Goal: Task Accomplishment & Management: Use online tool/utility

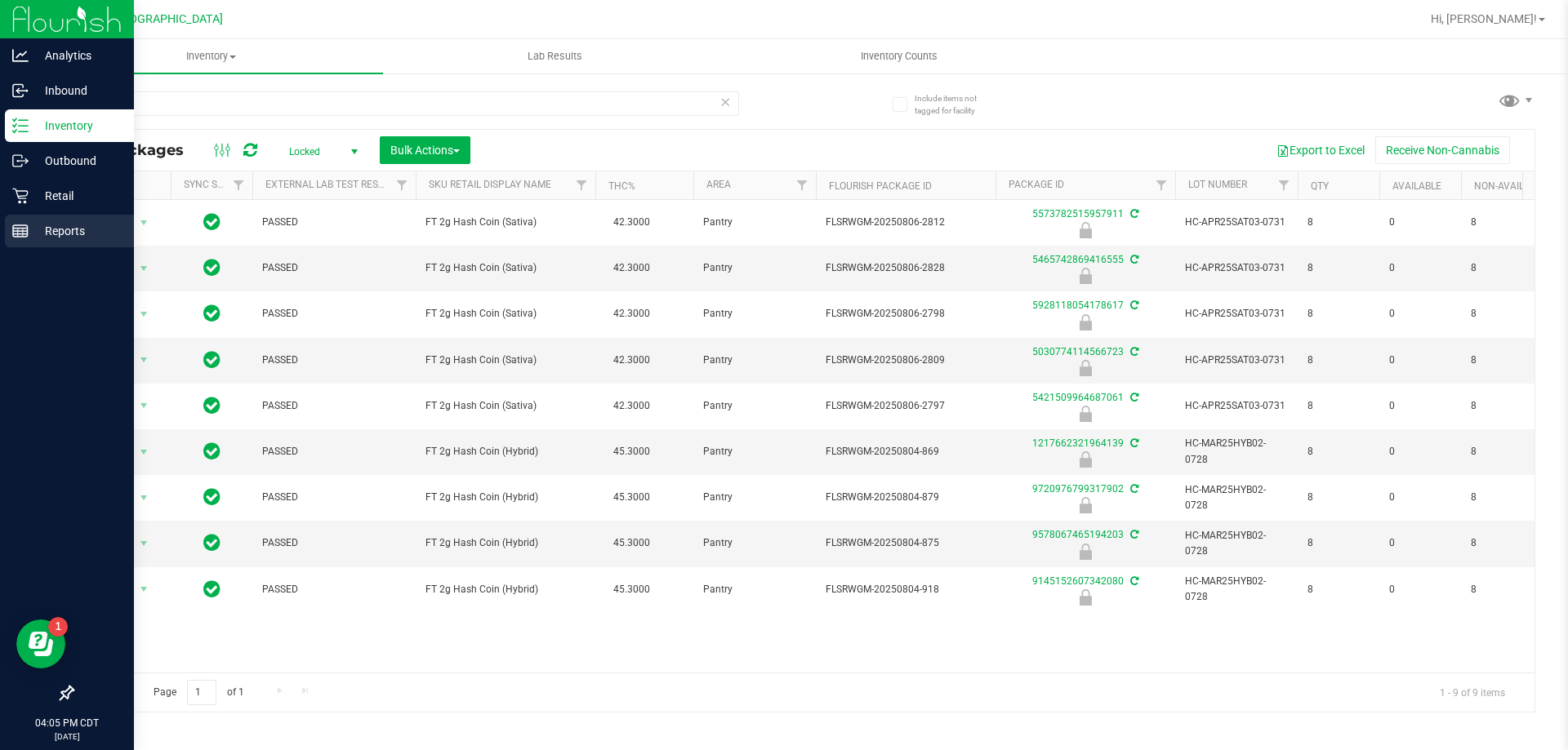
click at [33, 231] on p "Reports" at bounding box center [78, 231] width 98 height 19
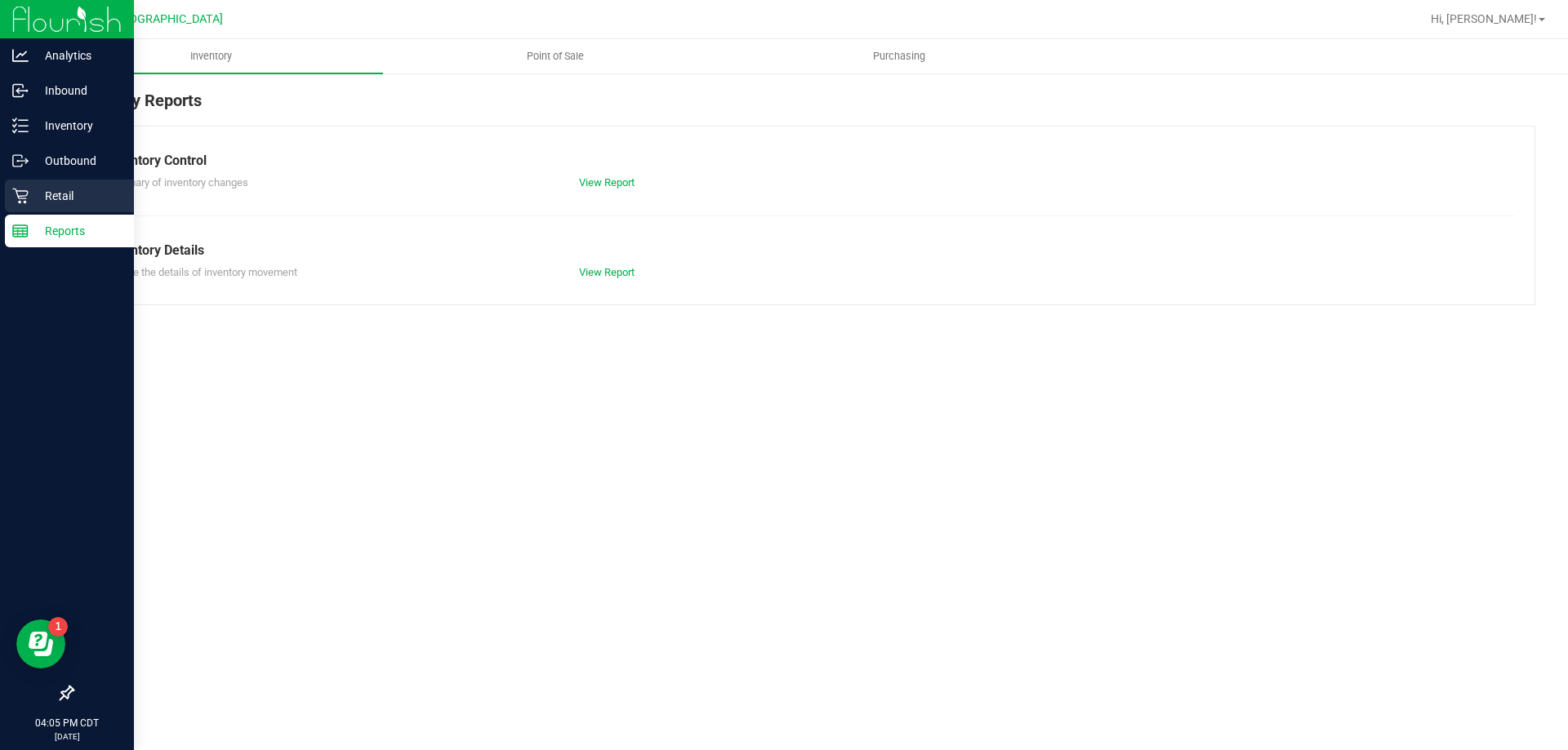
click at [24, 199] on icon at bounding box center [20, 196] width 16 height 16
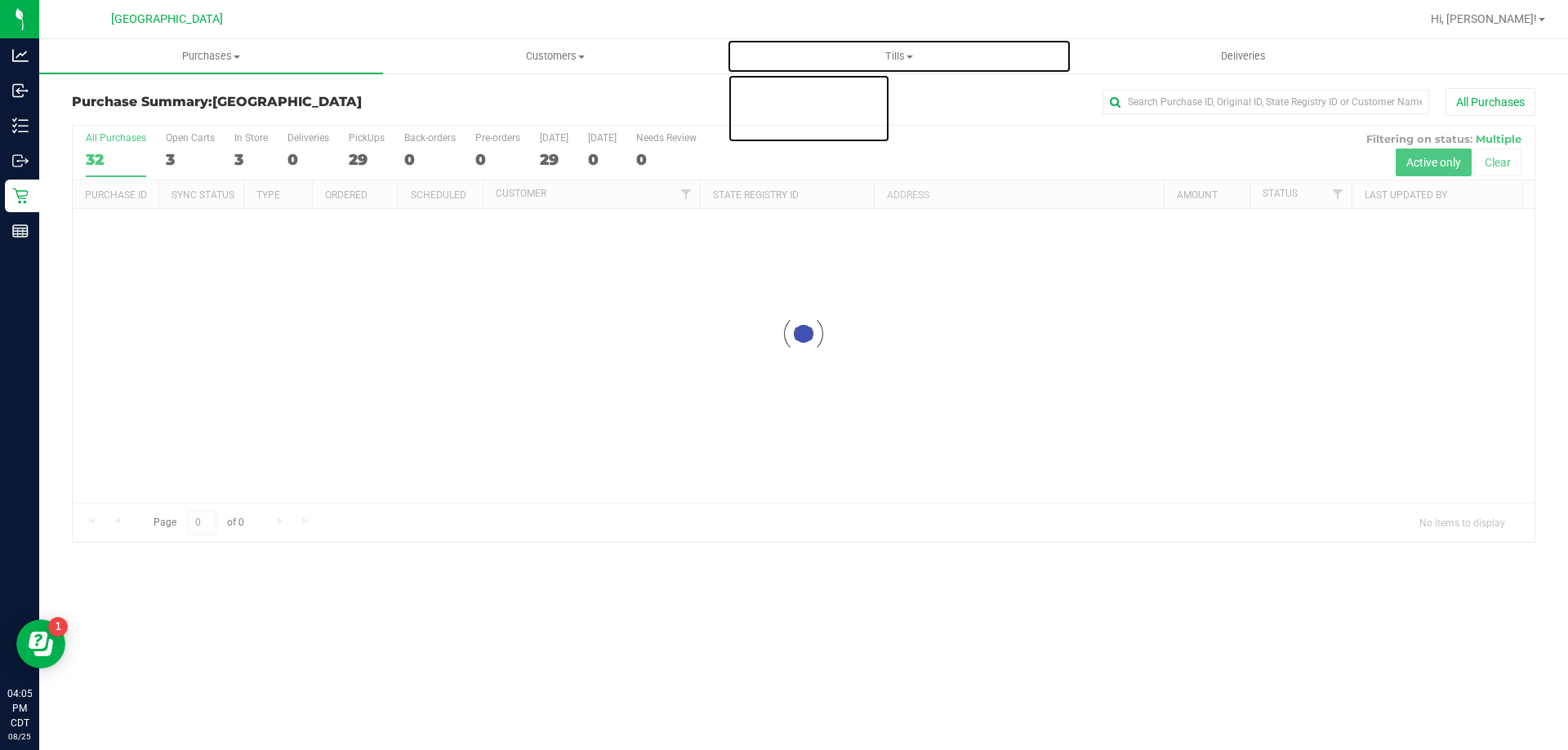
click at [906, 50] on span "Tills" at bounding box center [899, 56] width 343 height 15
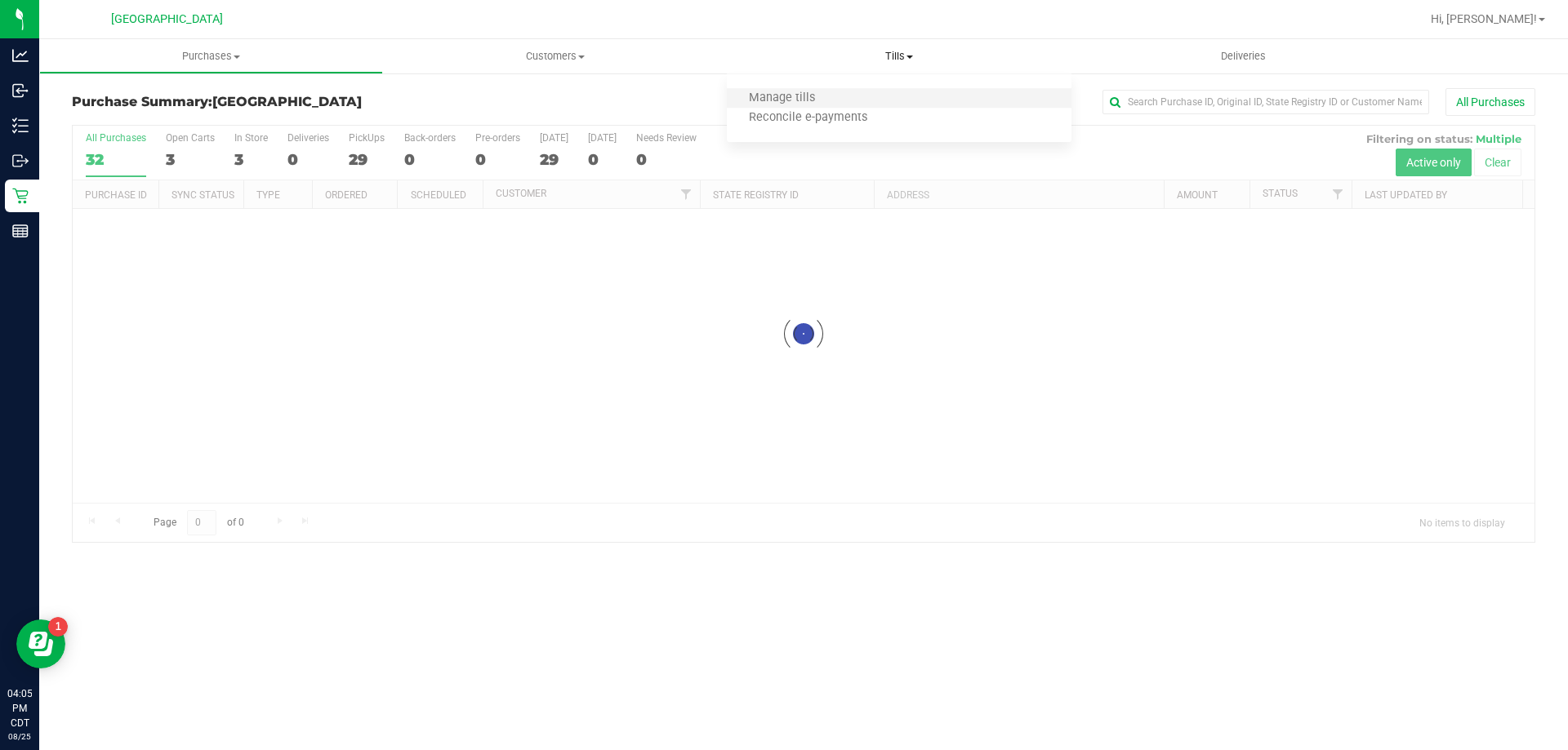
click at [860, 98] on li "Manage tills" at bounding box center [899, 98] width 343 height 19
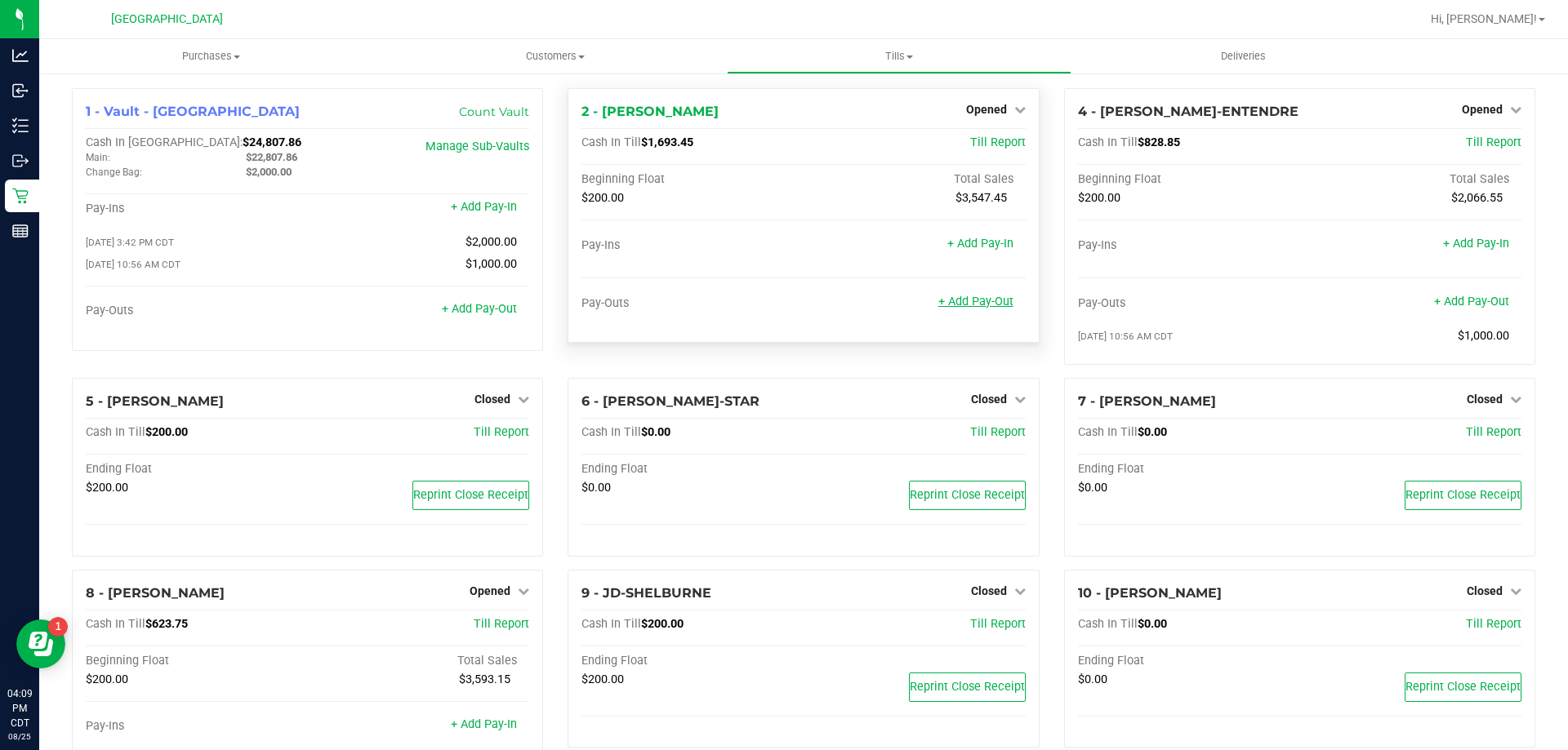
click at [992, 307] on link "+ Add Pay-Out" at bounding box center [975, 301] width 75 height 14
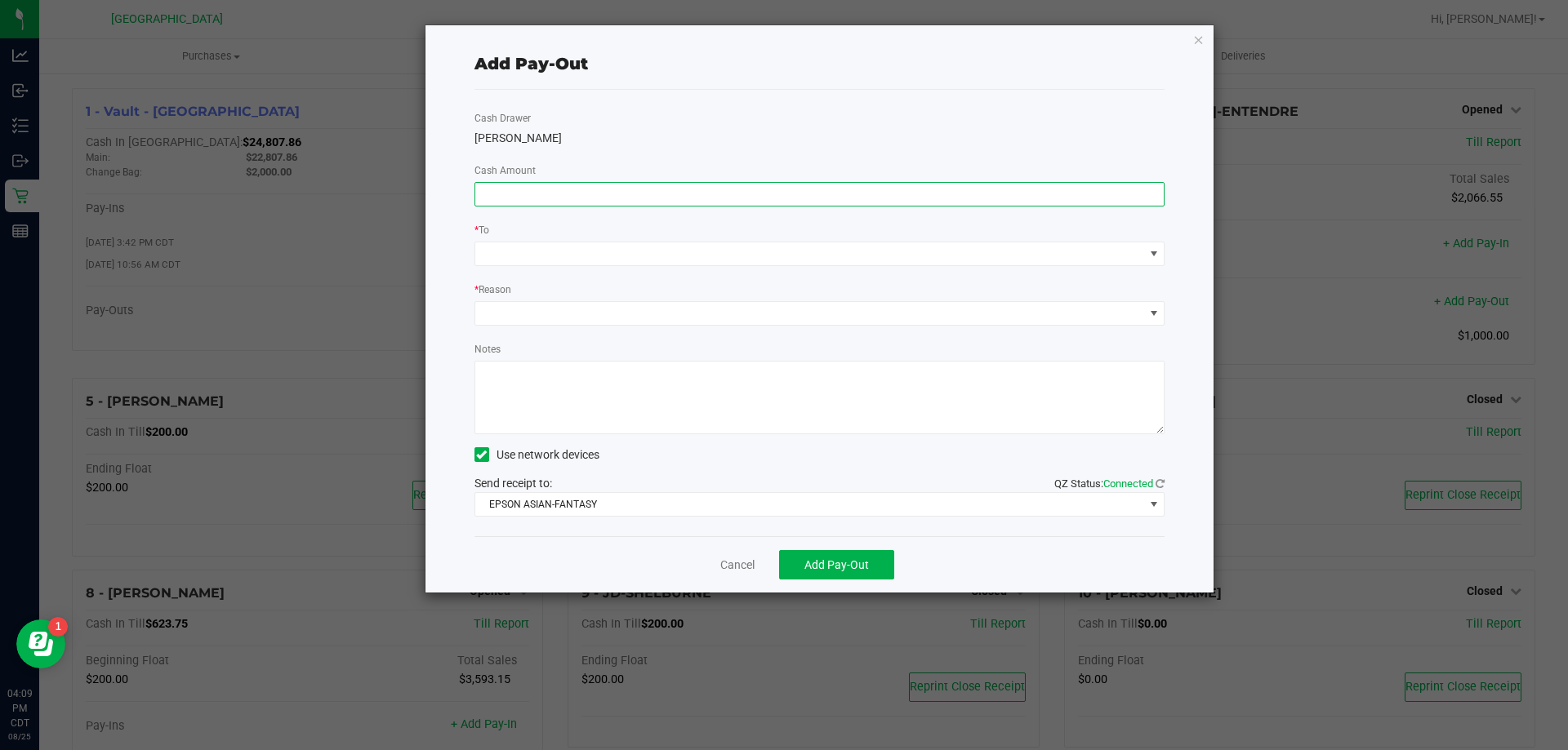
click at [664, 203] on input at bounding box center [819, 194] width 689 height 23
type input "$1,000.00"
click at [656, 267] on div "Cash Drawer [PERSON_NAME] Cash Amount $1,000.00 * To * Reason Notes Use network…" at bounding box center [819, 313] width 691 height 446
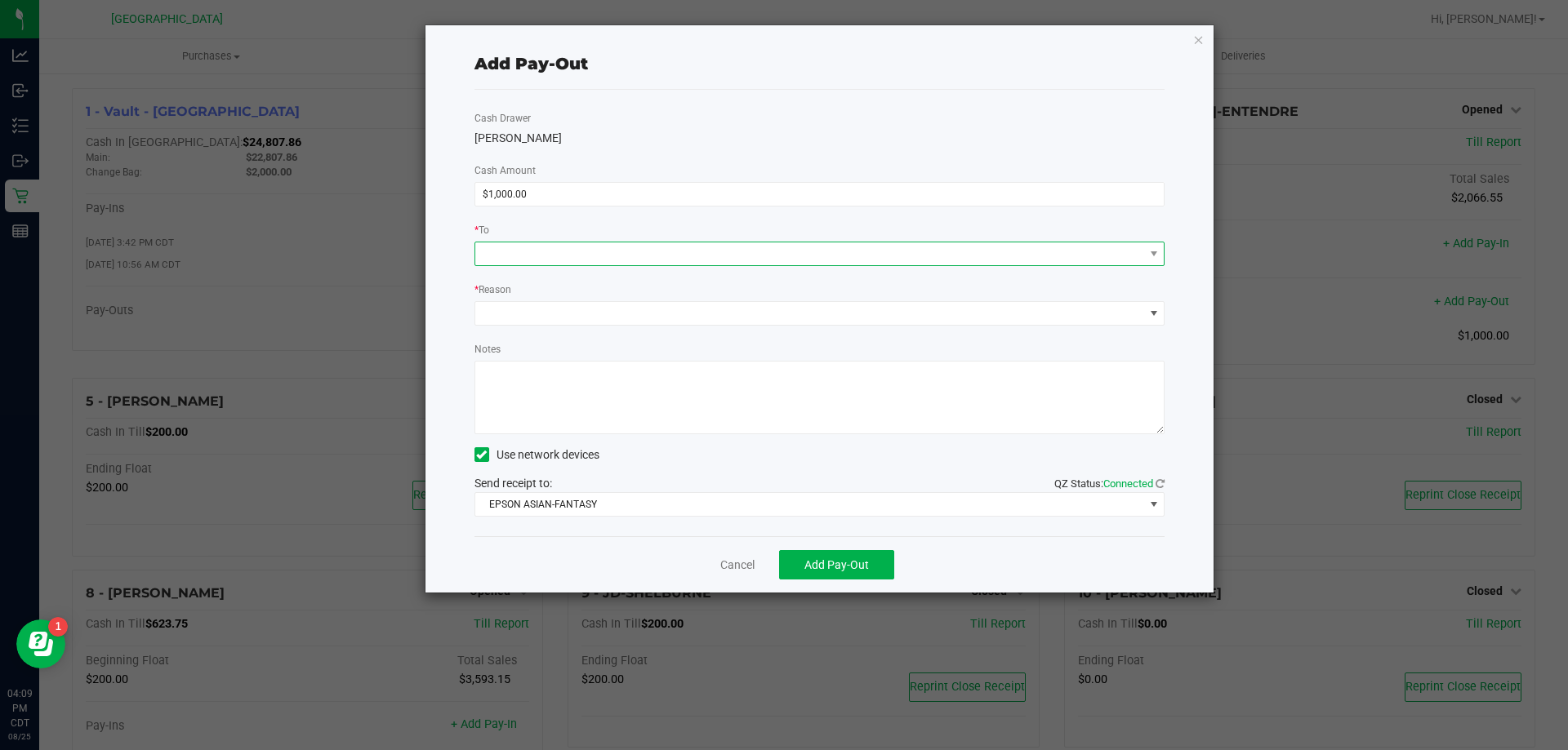
click at [661, 257] on span at bounding box center [809, 253] width 669 height 23
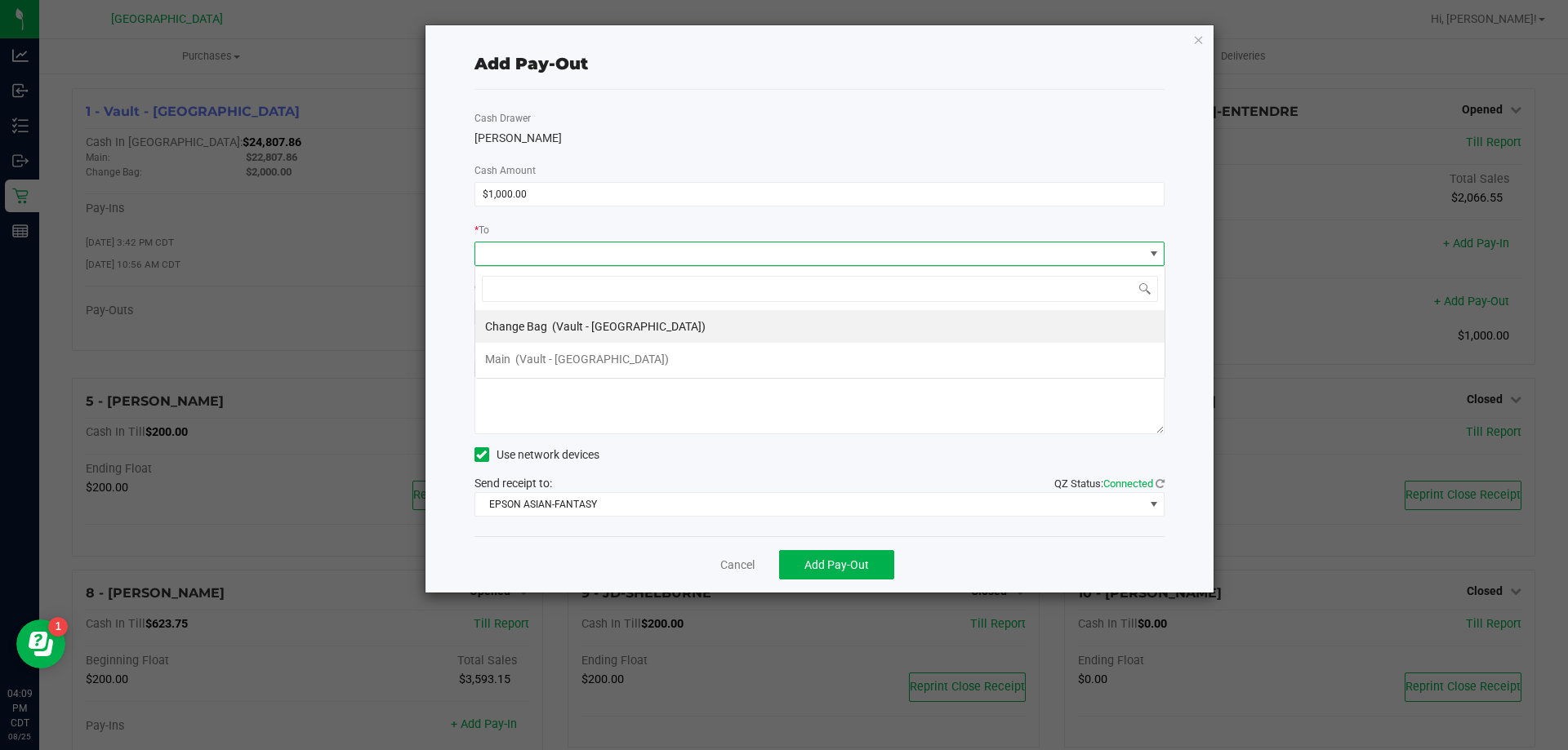
scroll to position [24, 690]
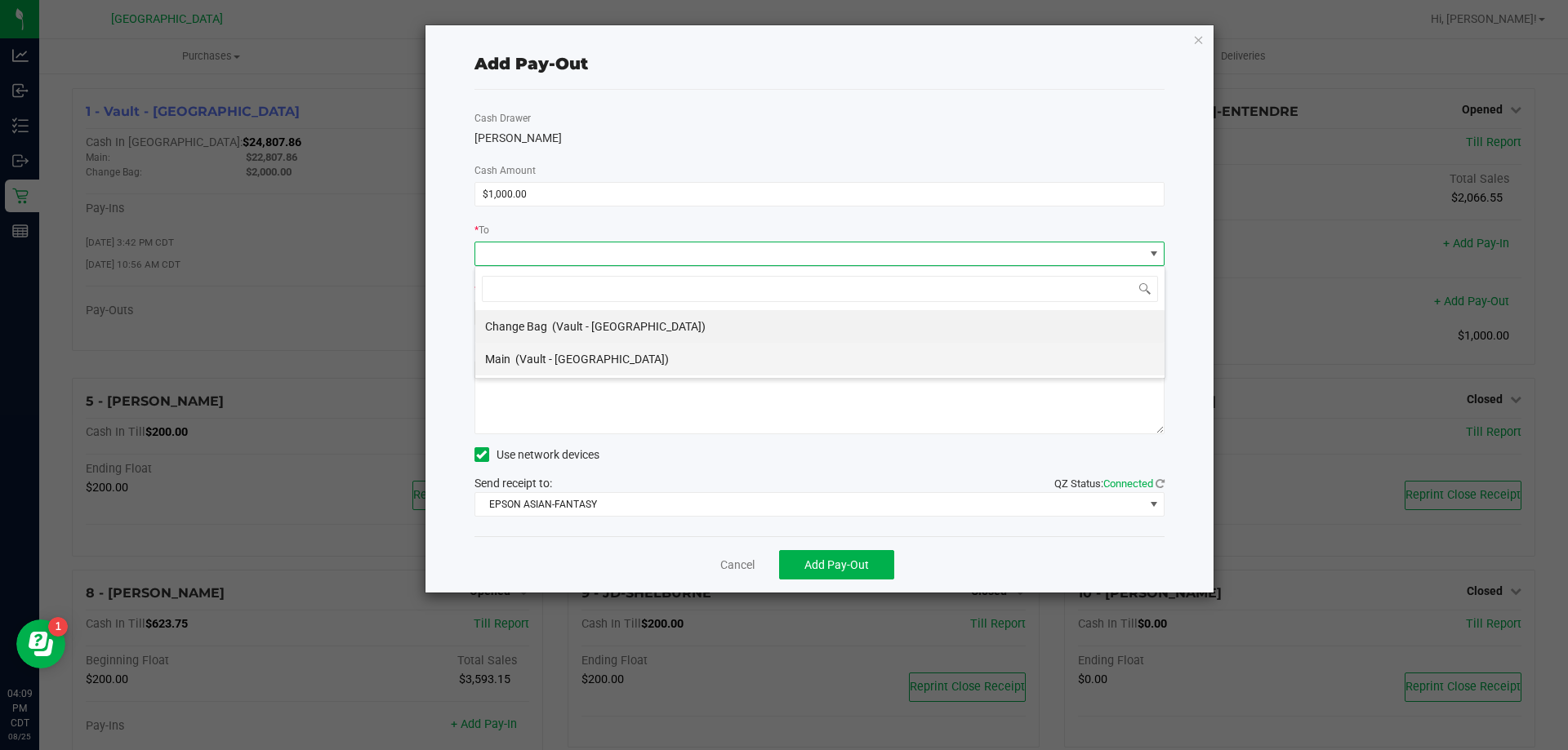
click at [618, 355] on span "(Vault - [GEOGRAPHIC_DATA])" at bounding box center [592, 359] width 153 height 13
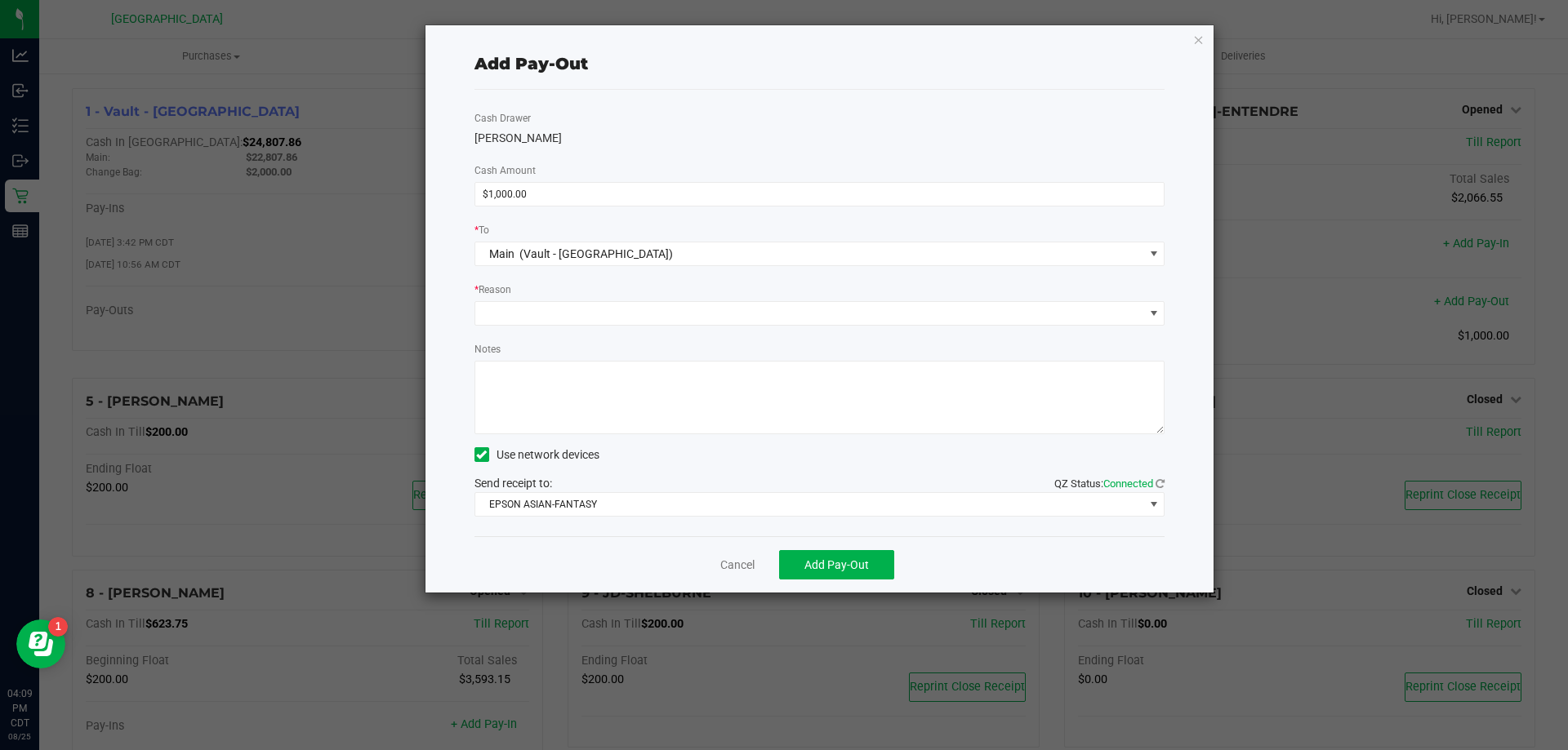
click at [626, 294] on div "* Reason" at bounding box center [819, 290] width 691 height 20
click at [619, 315] on span at bounding box center [809, 314] width 669 height 23
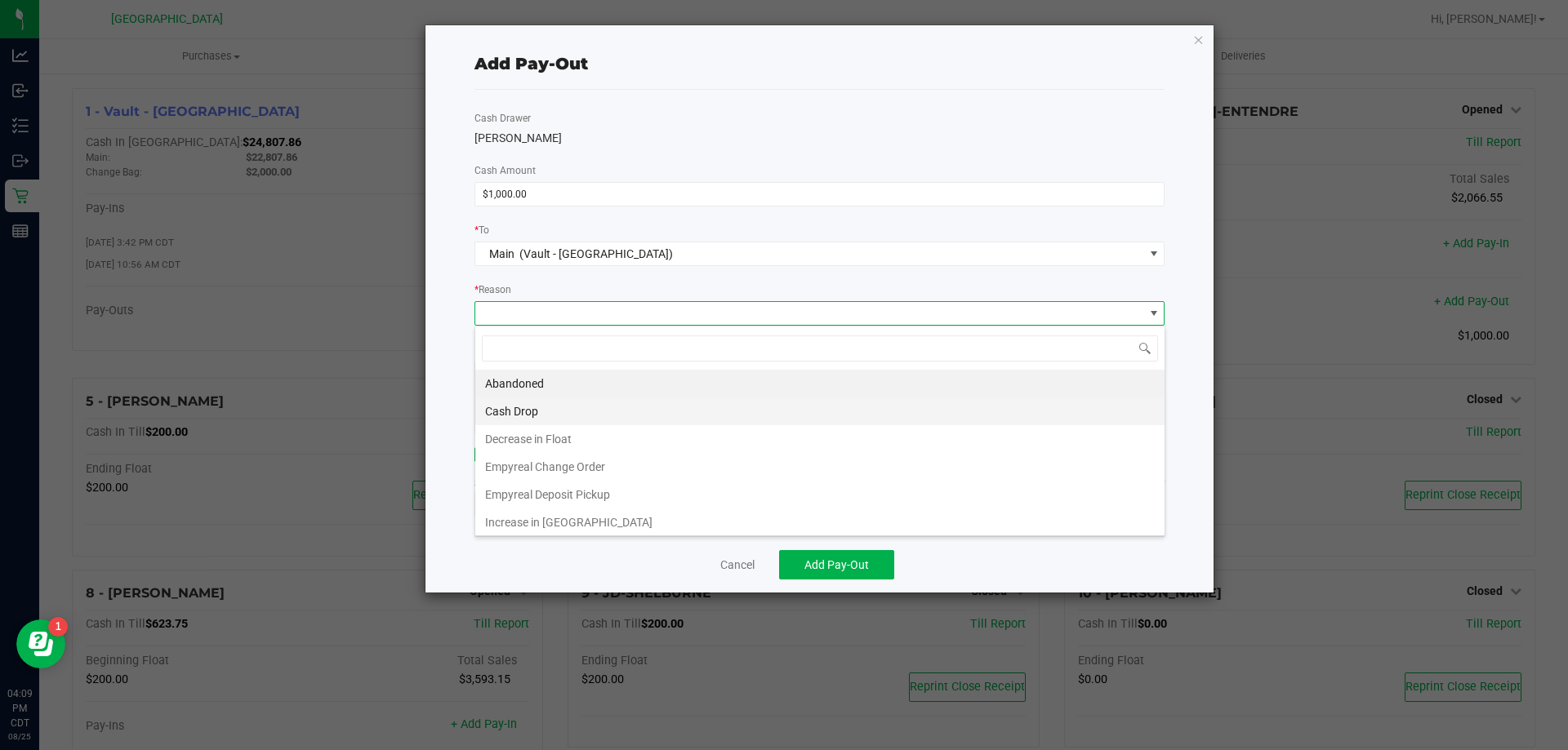
click at [604, 407] on li "Cash Drop" at bounding box center [819, 411] width 689 height 28
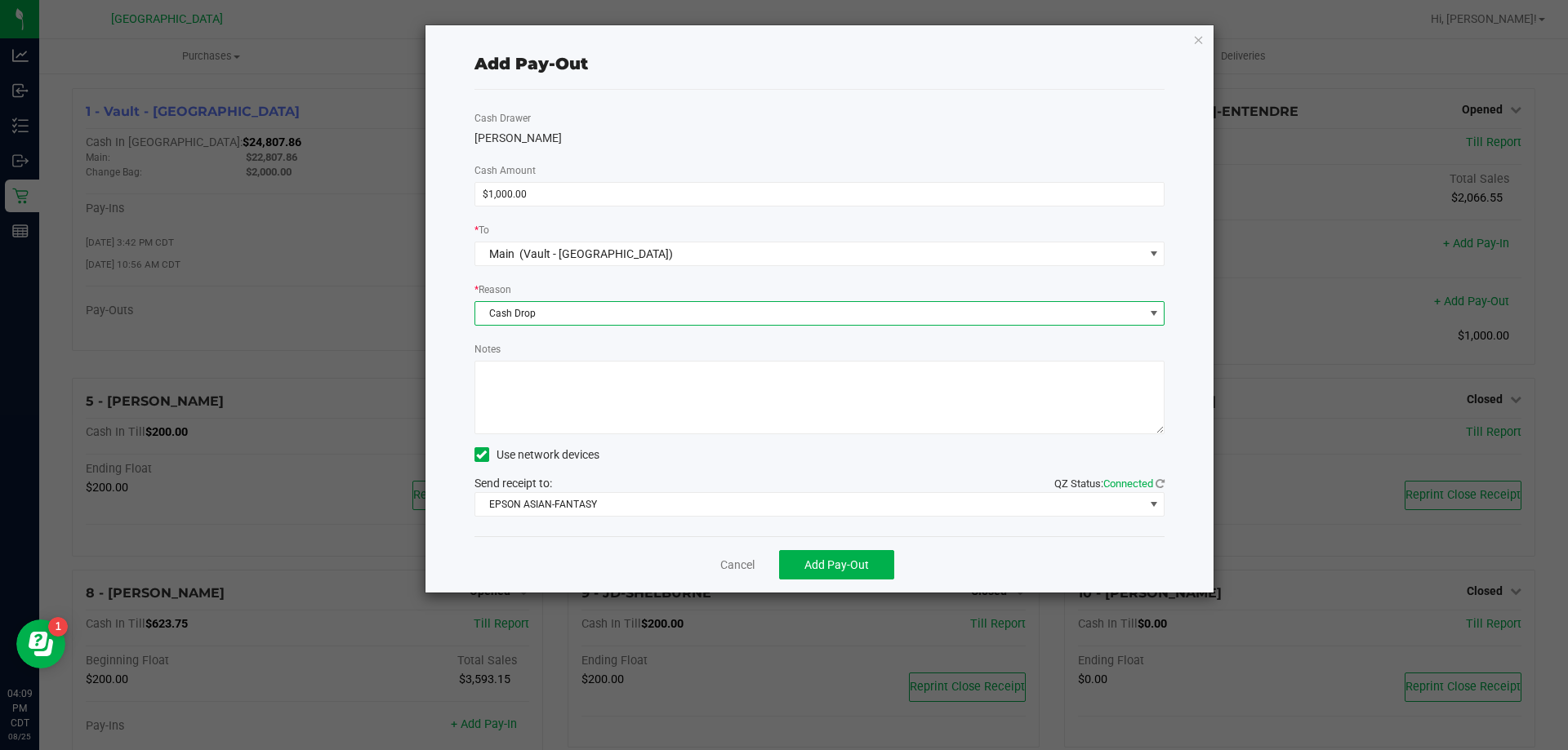
click at [604, 392] on textarea "Notes" at bounding box center [819, 397] width 691 height 73
click at [524, 373] on textarea "Notes" at bounding box center [819, 397] width 691 height 73
click at [515, 372] on textarea "Notes" at bounding box center [819, 397] width 691 height 73
type textarea "1000.00 -KA"
click at [852, 572] on button "Add Pay-Out" at bounding box center [837, 564] width 115 height 30
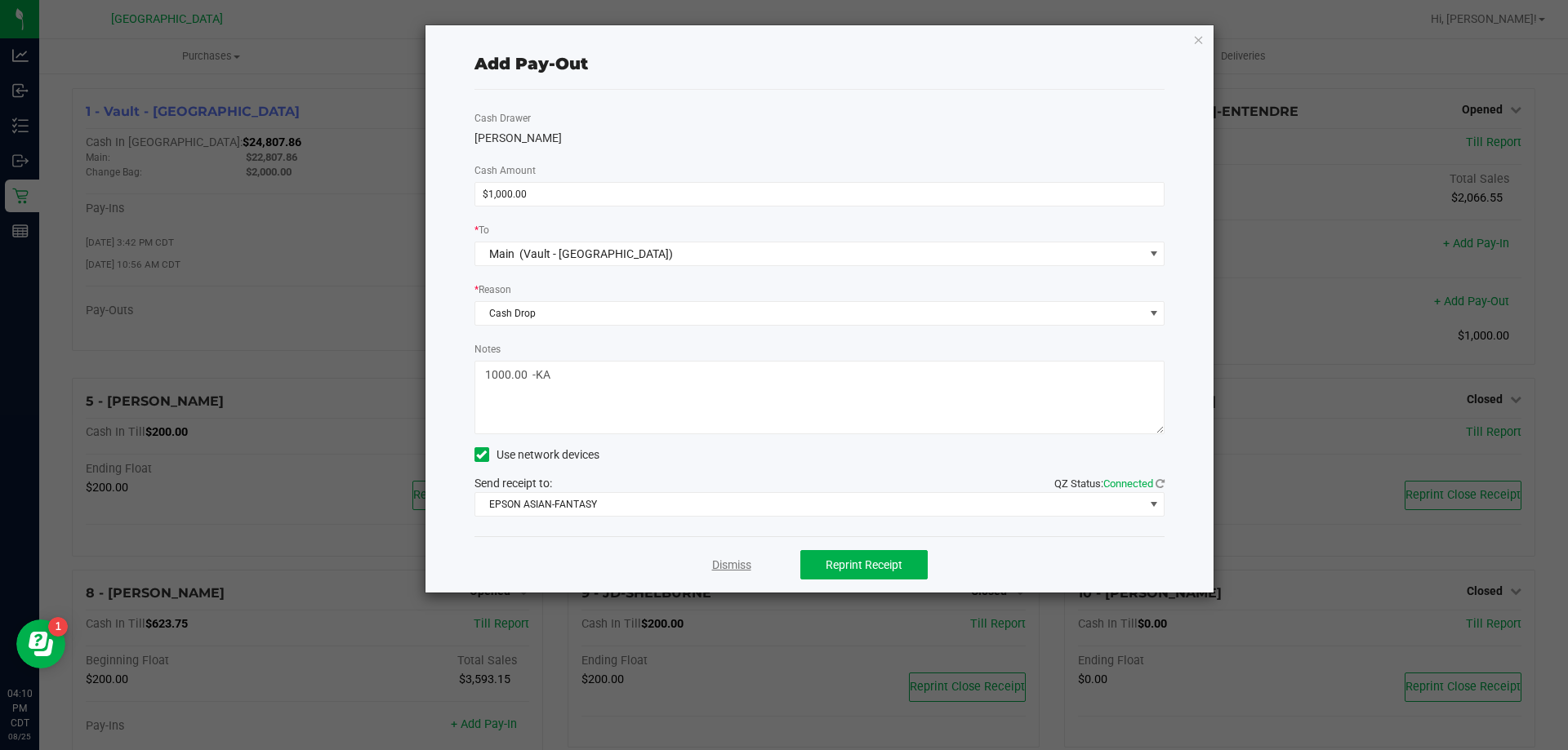
click at [716, 564] on link "Dismiss" at bounding box center [731, 565] width 39 height 17
